Goal: Task Accomplishment & Management: Manage account settings

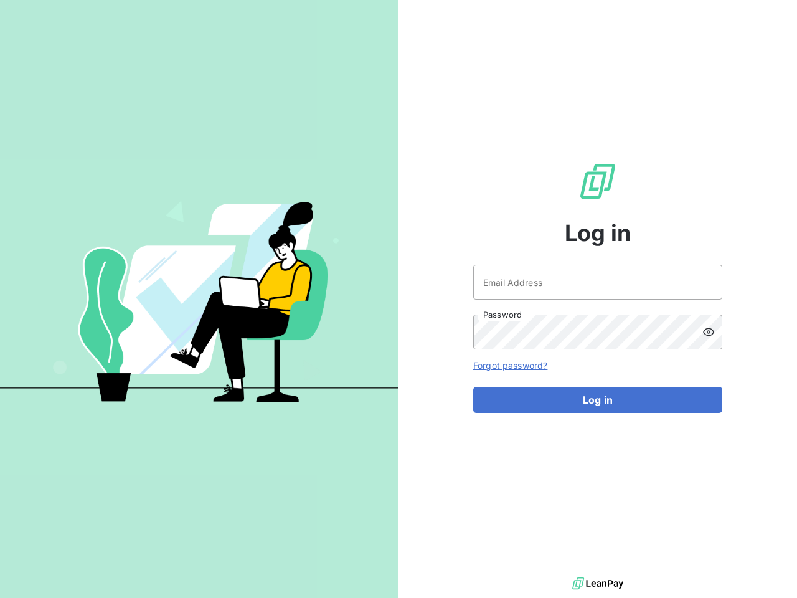
click at [399, 299] on div "Log in Email Address Password Forgot password? Log in" at bounding box center [598, 287] width 399 height 574
click at [713, 332] on icon at bounding box center [709, 332] width 12 height 12
